Goal: Find specific page/section: Find specific page/section

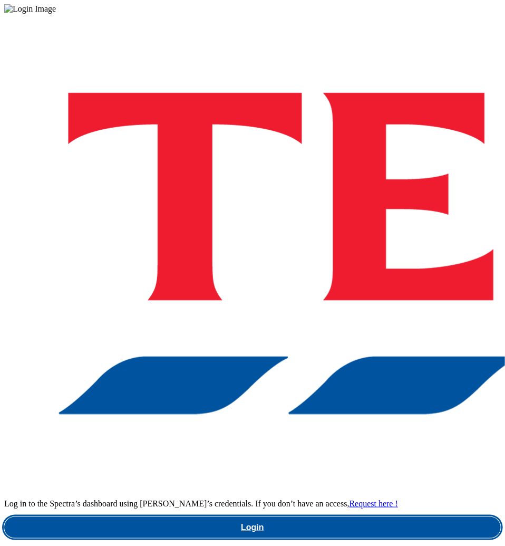
click at [305, 517] on link "Login" at bounding box center [252, 527] width 497 height 21
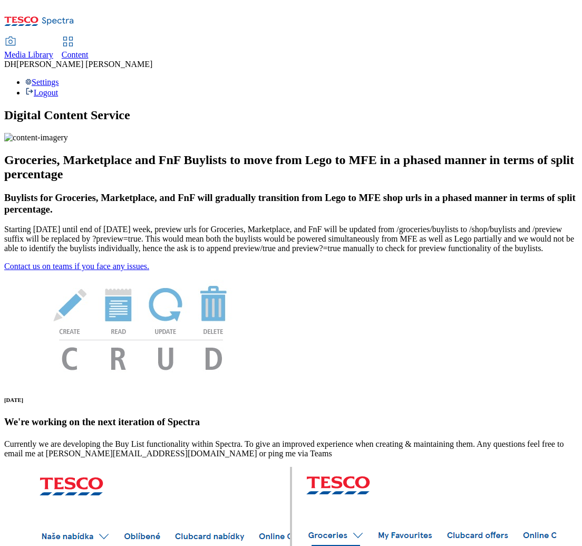
click at [53, 50] on span "Media Library" at bounding box center [28, 54] width 49 height 9
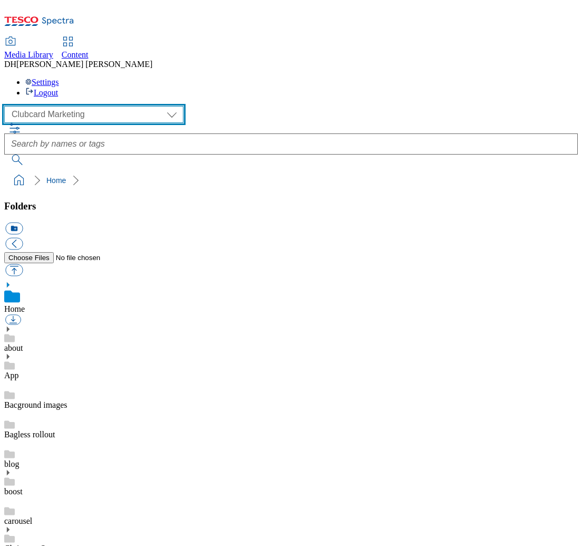
click at [49, 106] on select "Clubcard Marketing Demo Dotcom [GEOGRAPHIC_DATA] Emails GHS Marketing UK GHS Pr…" at bounding box center [93, 114] width 179 height 17
select select "flare-ghs-mktg"
click at [7, 106] on select "Clubcard Marketing Demo Dotcom [GEOGRAPHIC_DATA] Emails GHS Marketing UK GHS Pr…" at bounding box center [93, 114] width 179 height 17
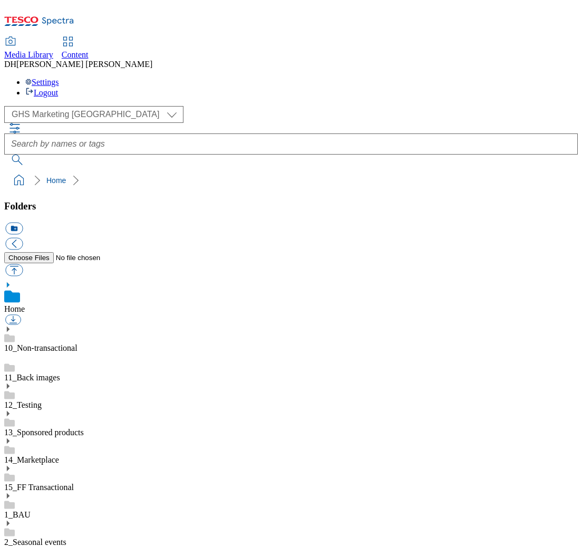
click at [9, 493] on use at bounding box center [8, 495] width 3 height 5
drag, startPoint x: 43, startPoint y: 489, endPoint x: 51, endPoint y: 486, distance: 7.8
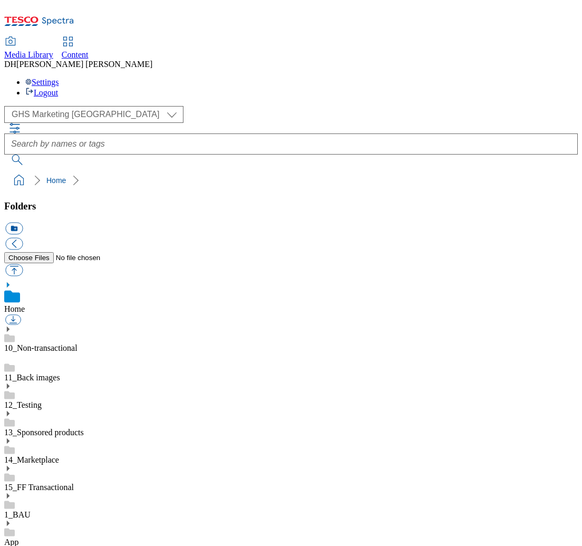
scroll to position [764, 0]
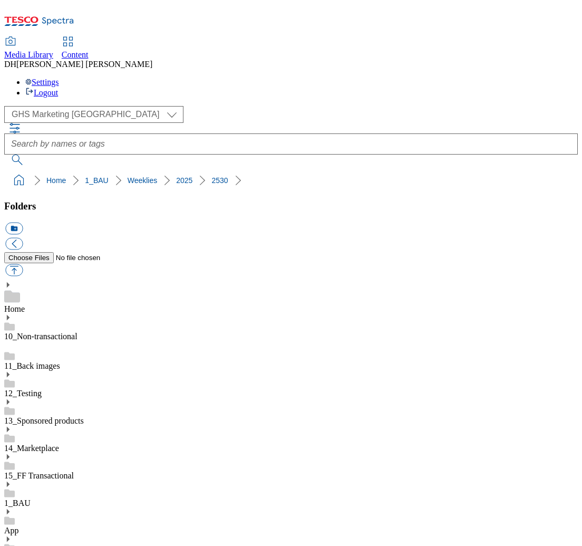
scroll to position [1207, 0]
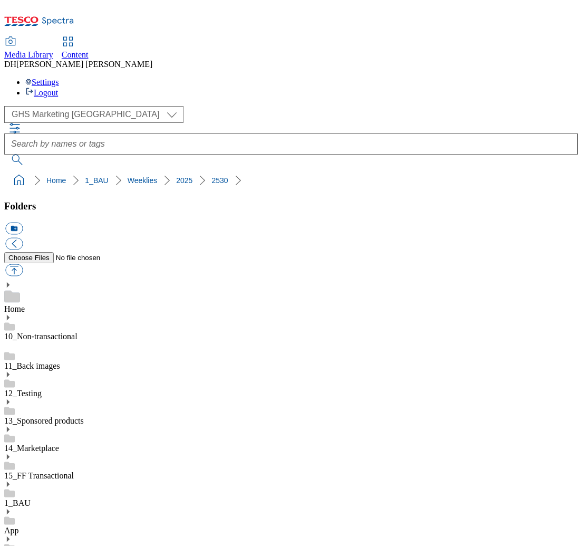
scroll to position [1008, 0]
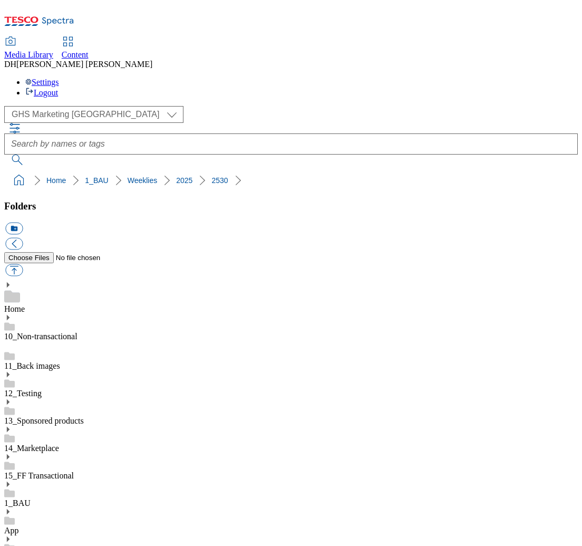
scroll to position [875, 0]
